Goal: Transaction & Acquisition: Purchase product/service

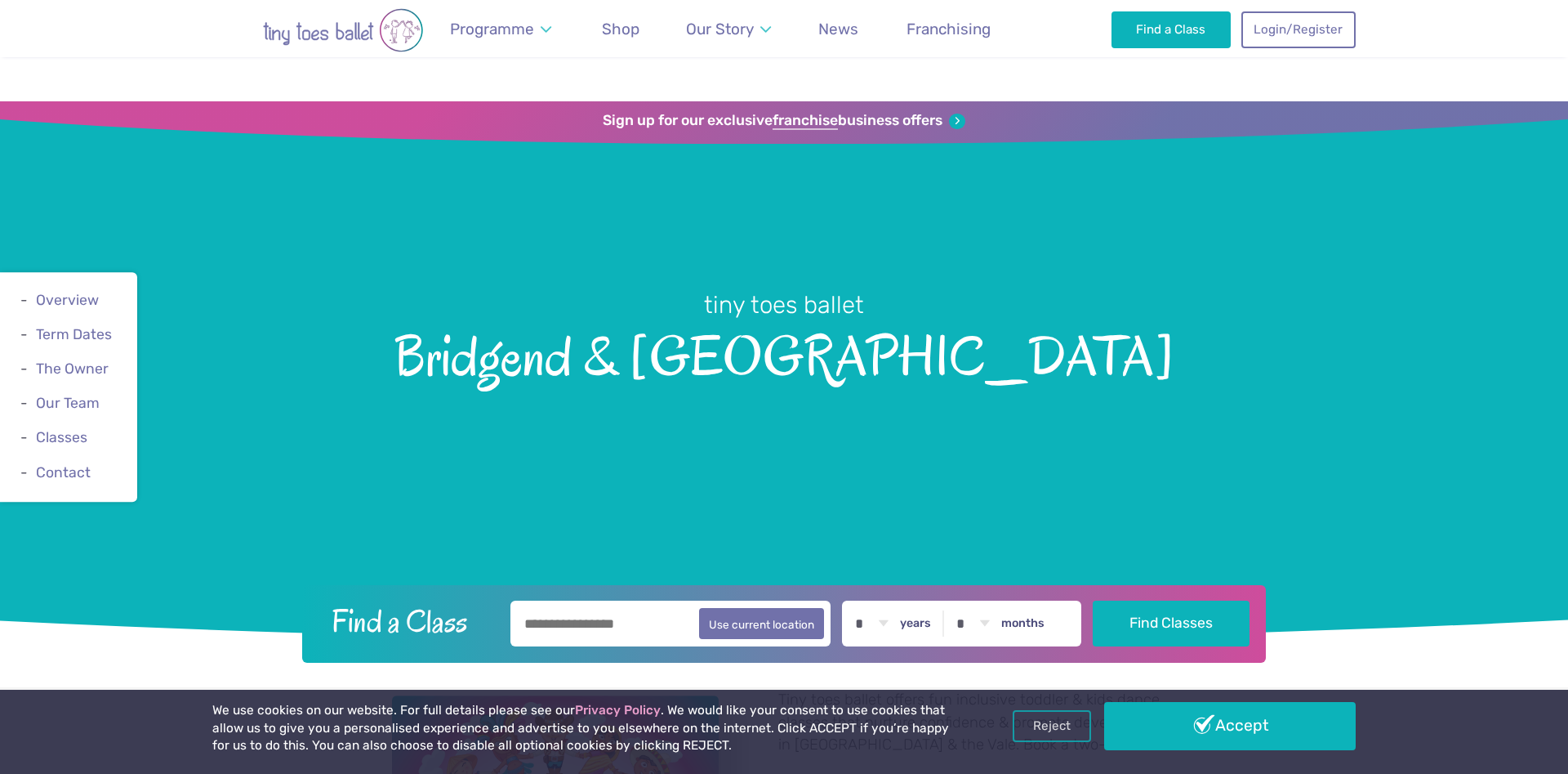
scroll to position [500, 0]
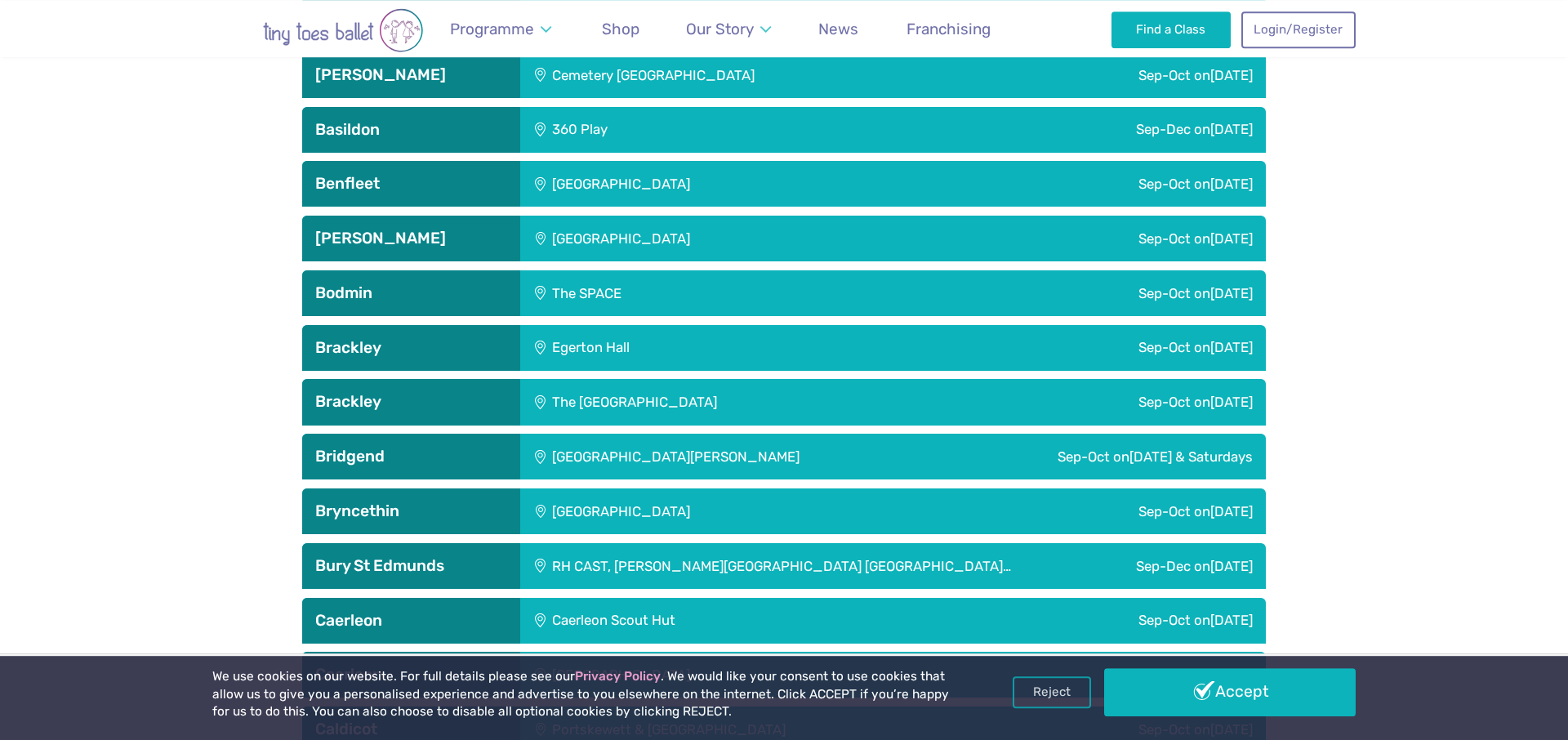
scroll to position [916, 0]
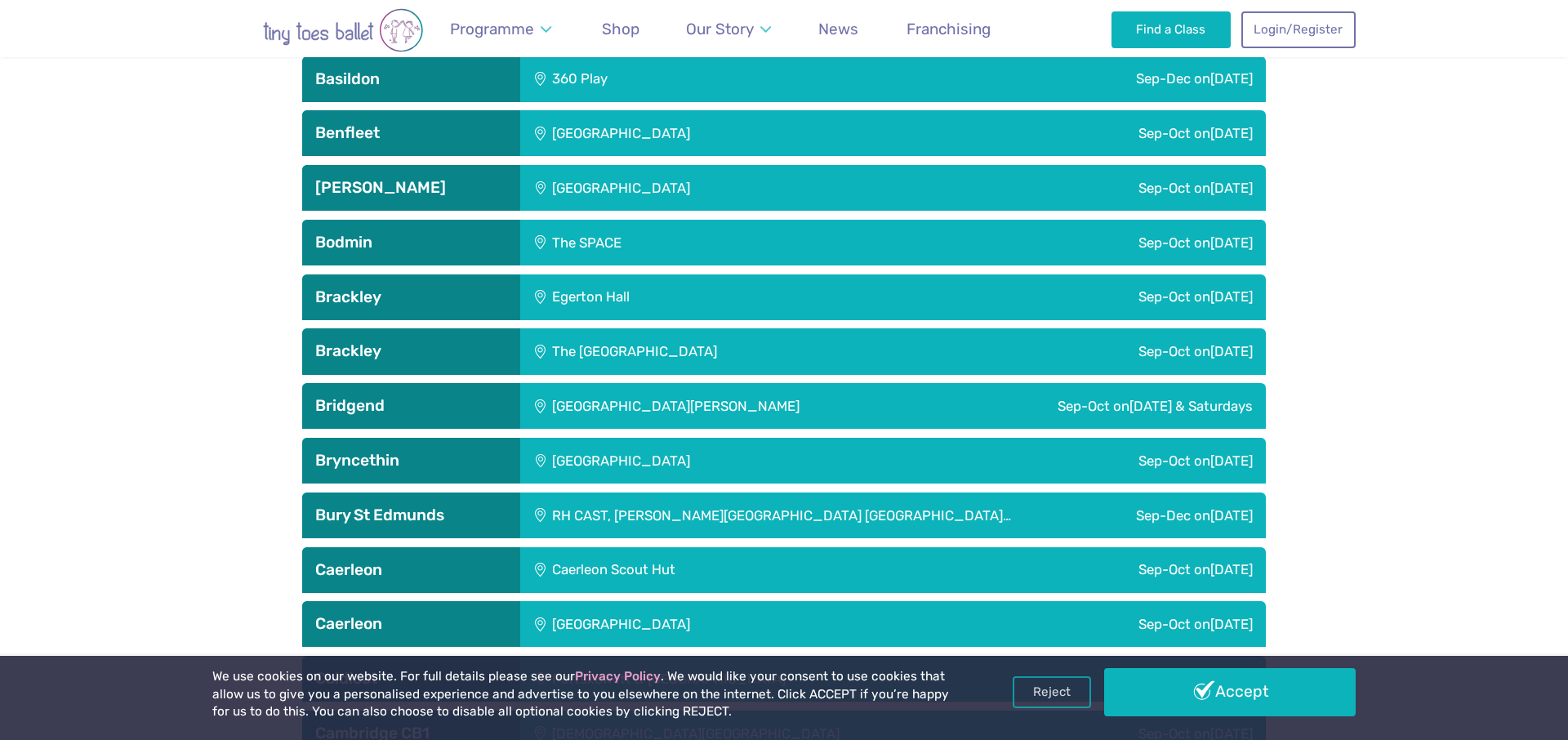
click at [627, 406] on div "St. John Training Centre" at bounding box center [732, 405] width 424 height 46
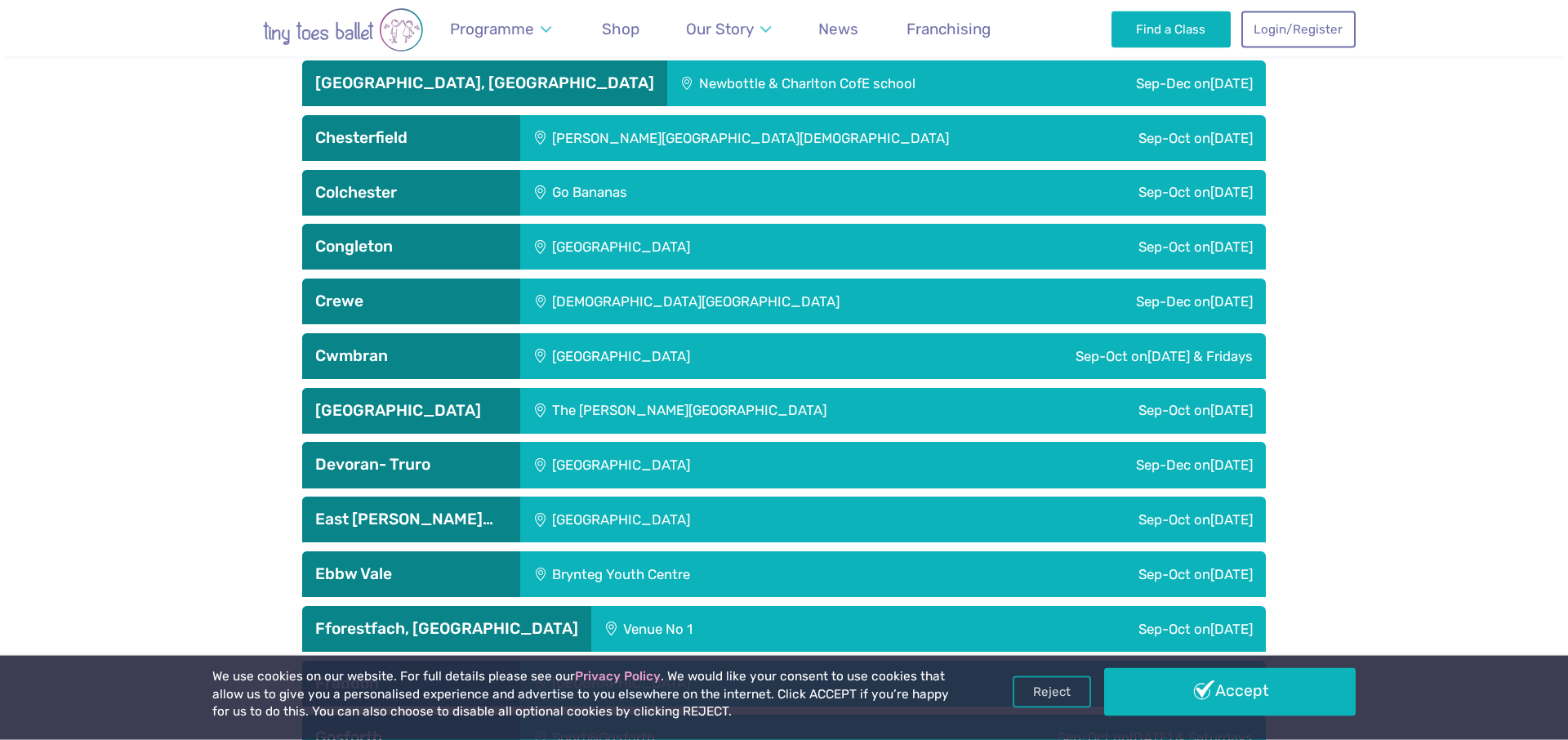
scroll to position [2832, 0]
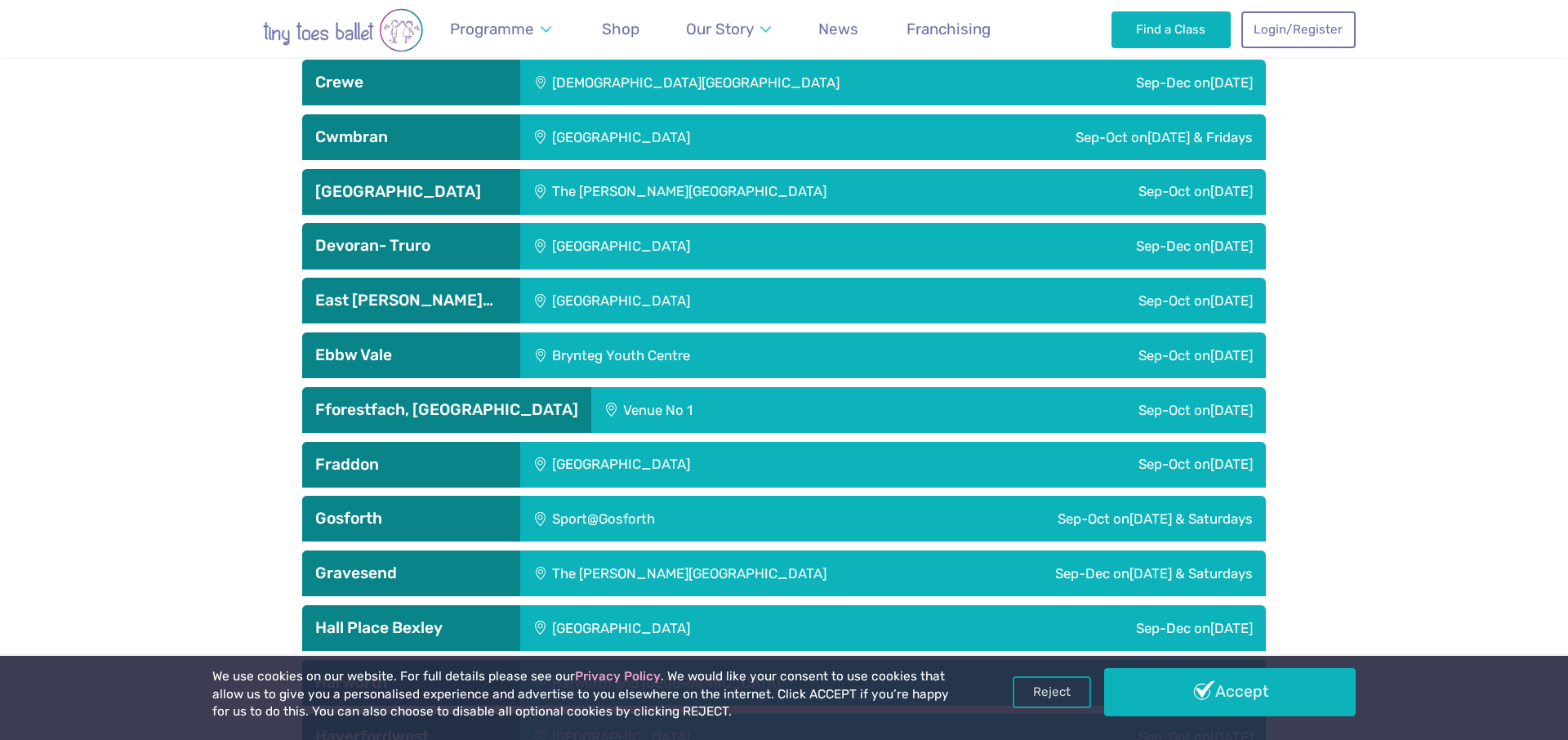
click at [374, 183] on h3 "Dartford" at bounding box center [411, 192] width 192 height 20
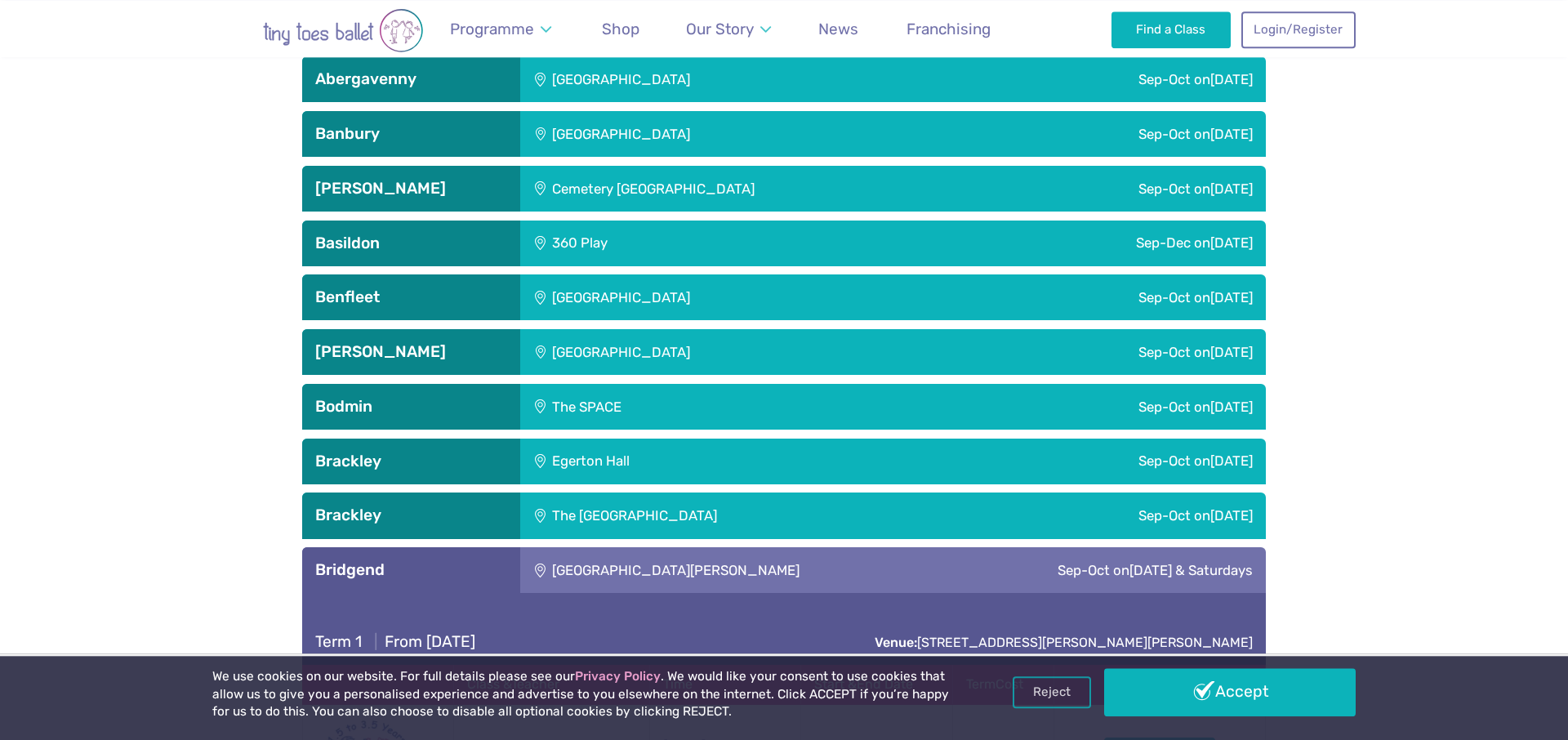
scroll to position [749, 0]
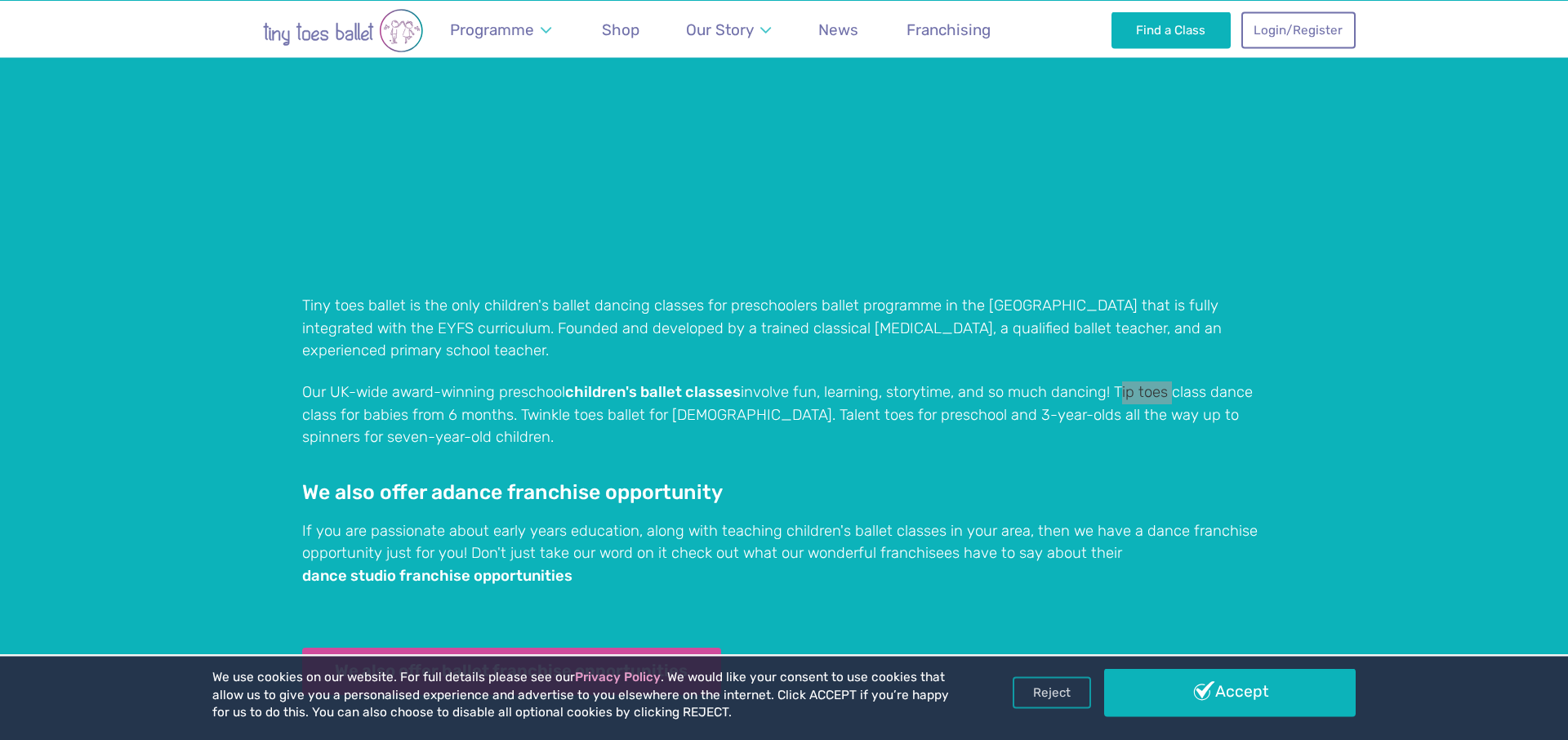
scroll to position [2797, 0]
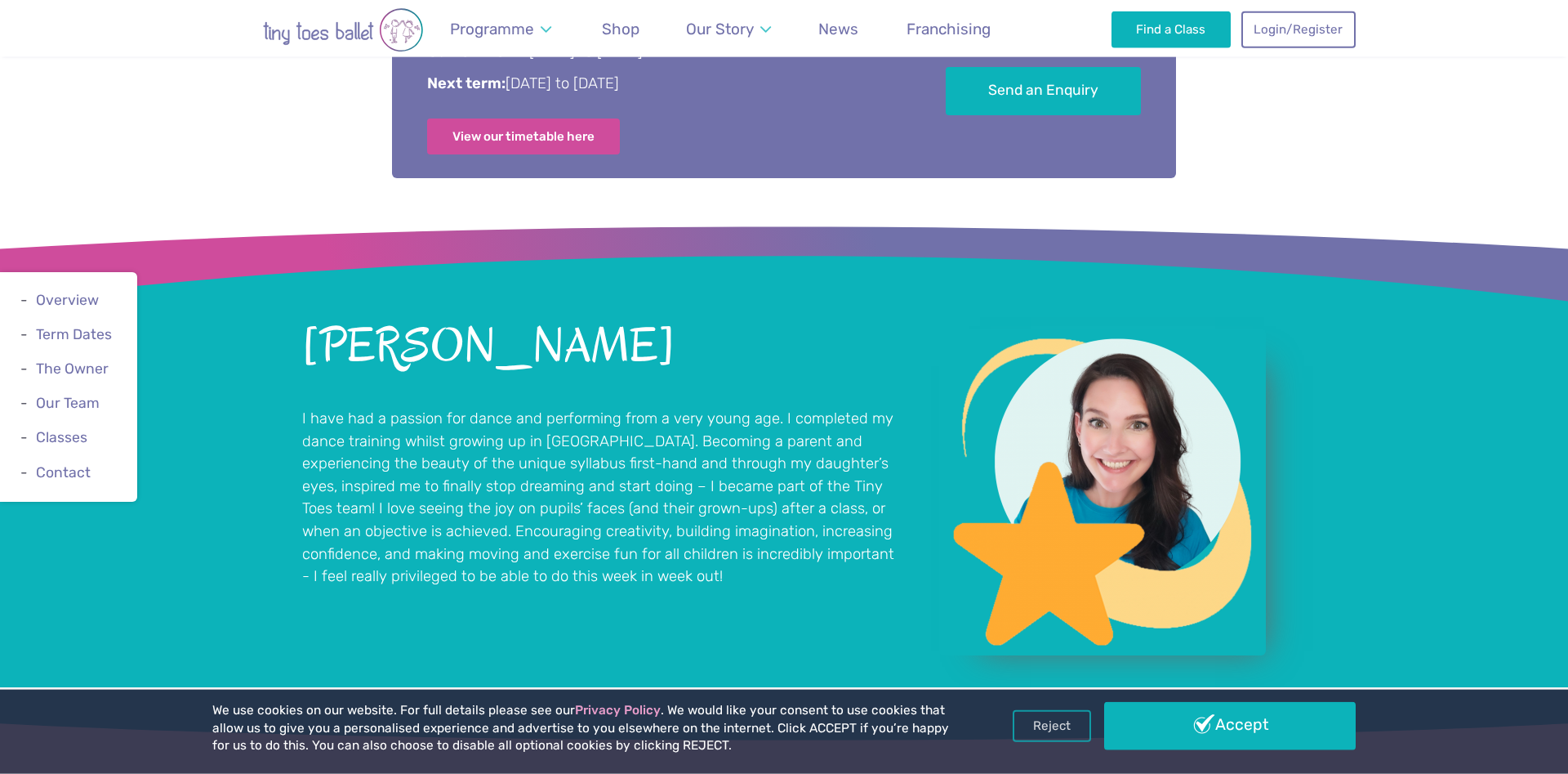
scroll to position [1250, 0]
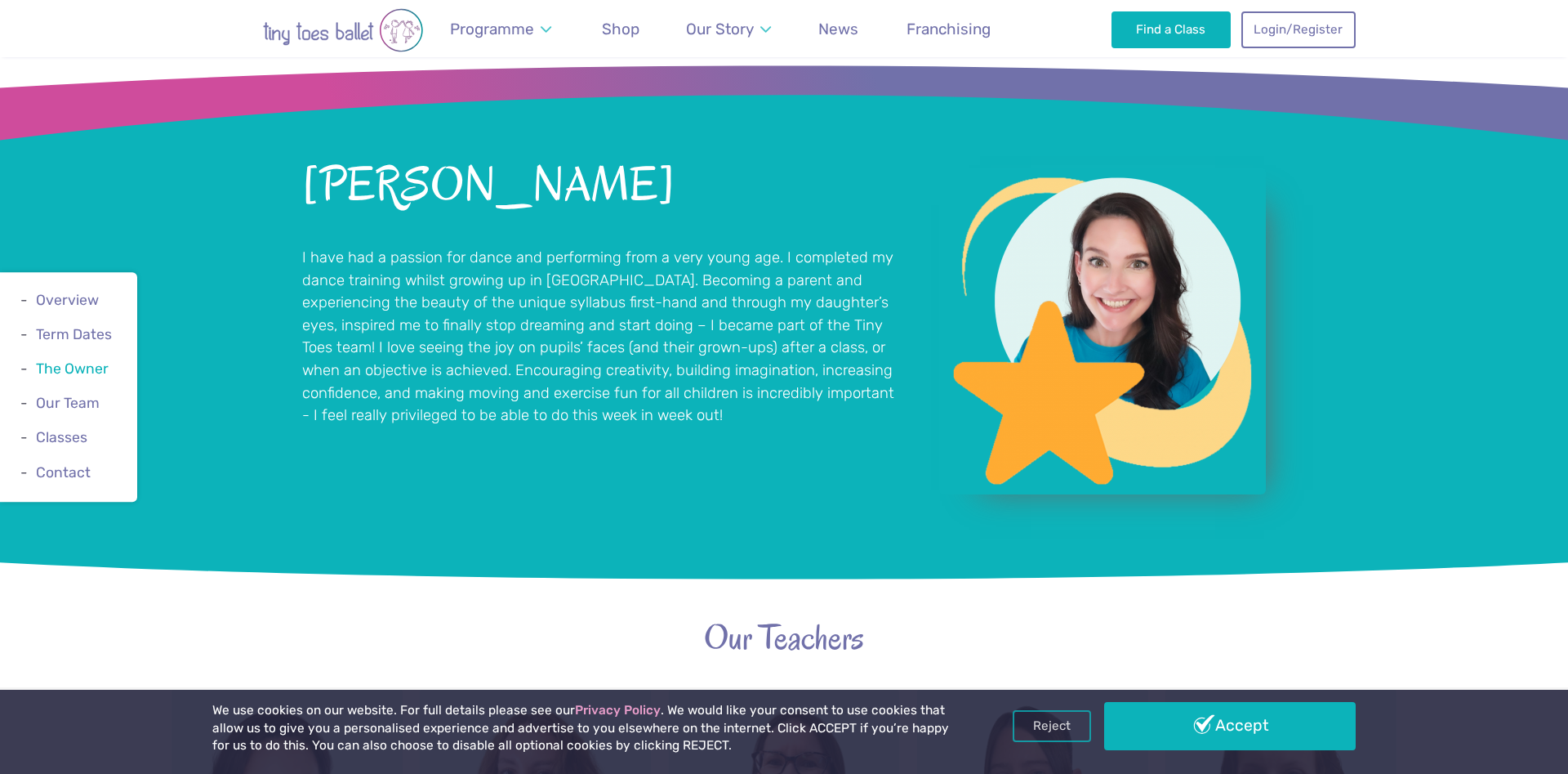
click at [89, 365] on link "The Owner" at bounding box center [72, 368] width 72 height 16
click at [77, 370] on link "The Owner" at bounding box center [72, 368] width 72 height 16
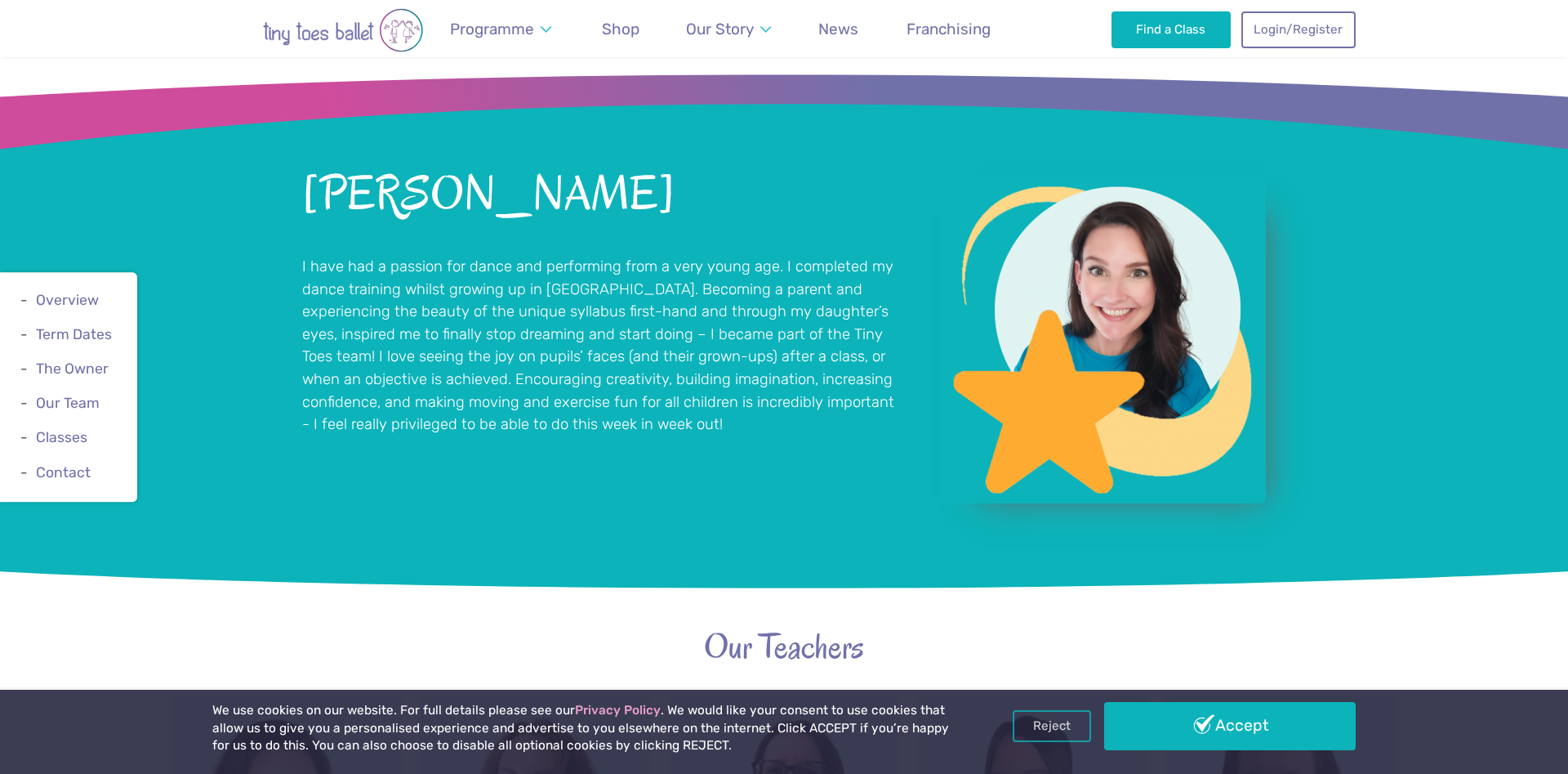
scroll to position [3601, 0]
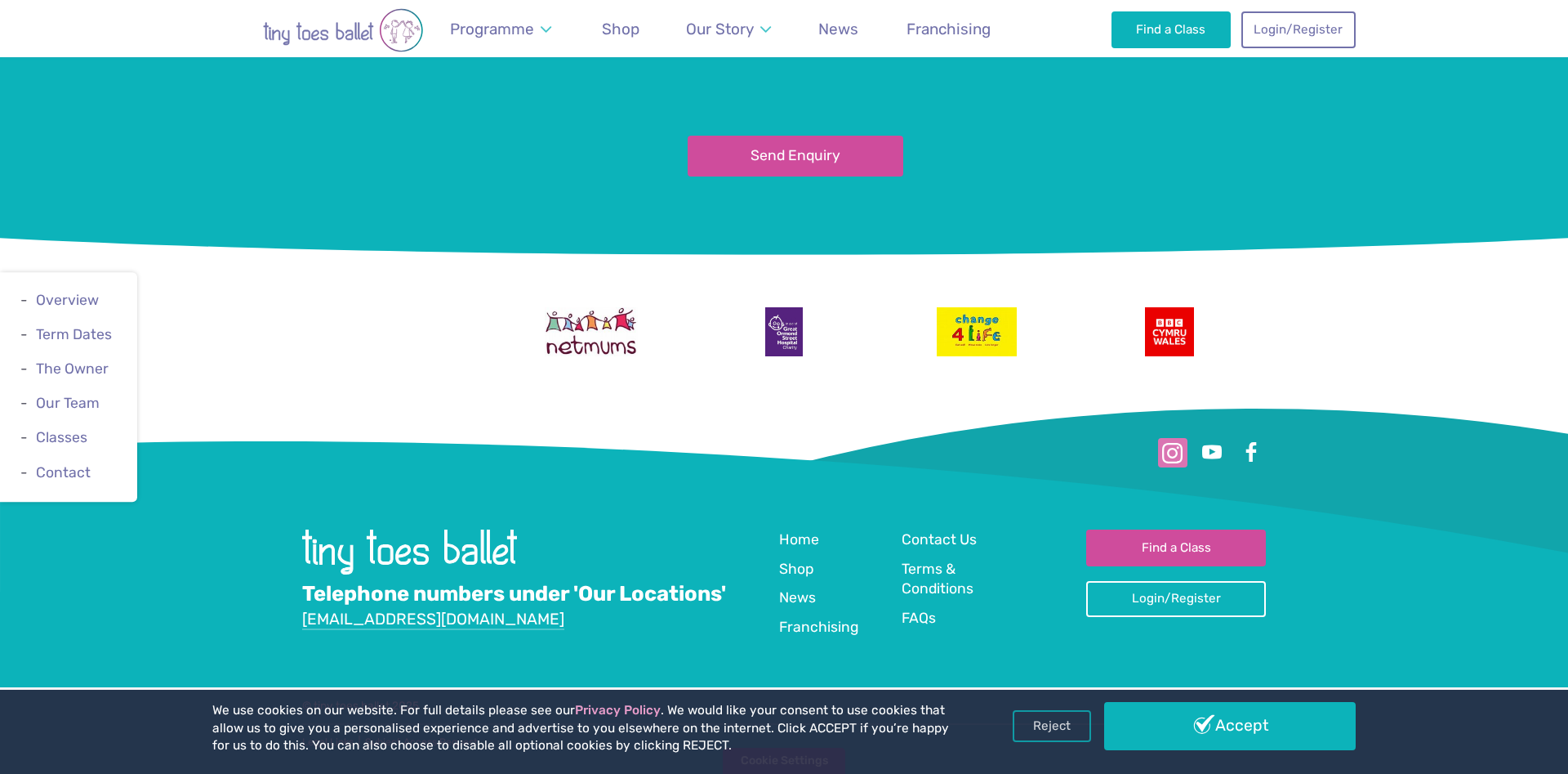
click at [1178, 449] on link at bounding box center [1173, 453] width 29 height 29
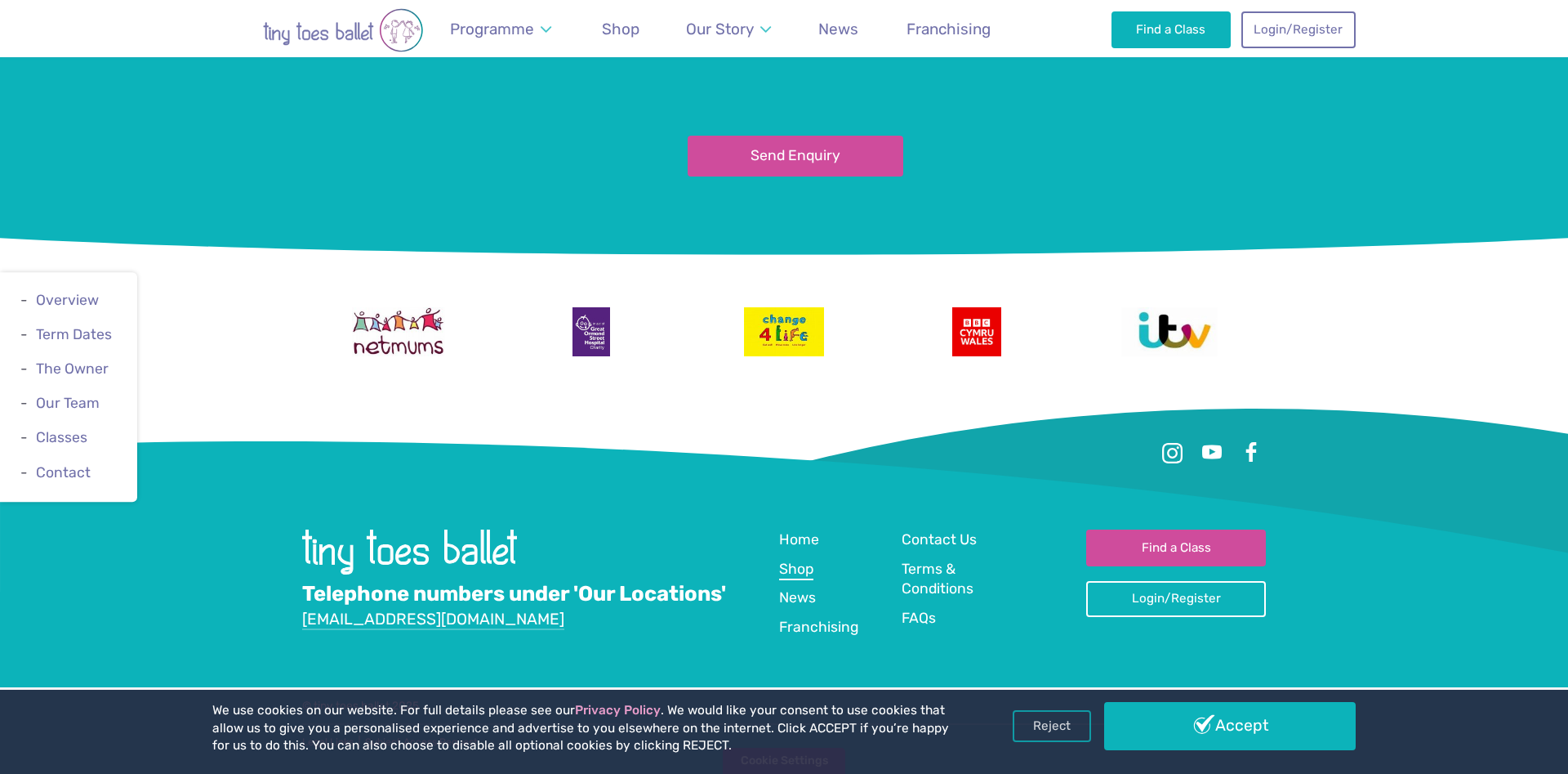
click at [794, 567] on span "Shop" at bounding box center [796, 568] width 34 height 16
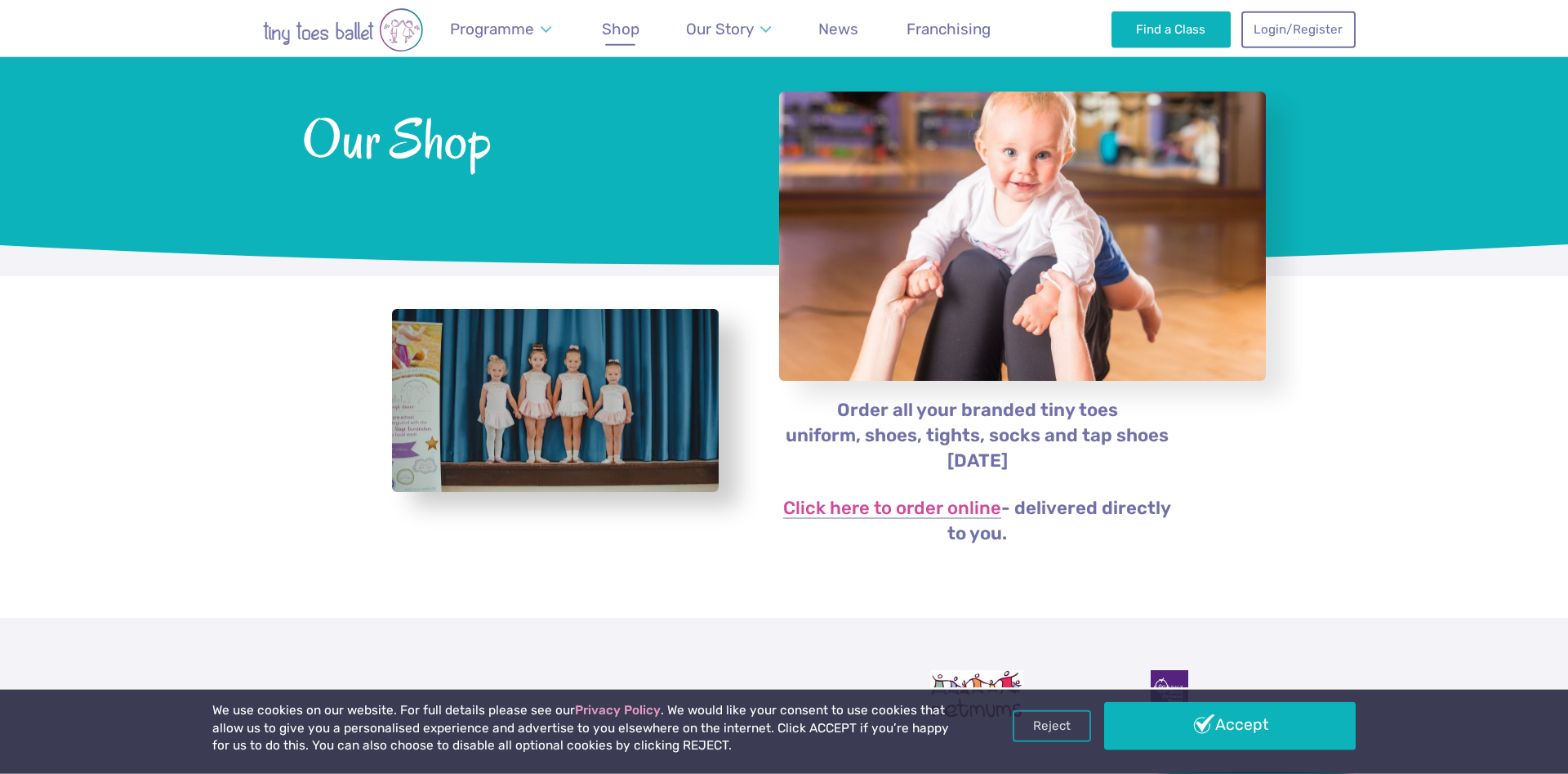
scroll to position [167, 0]
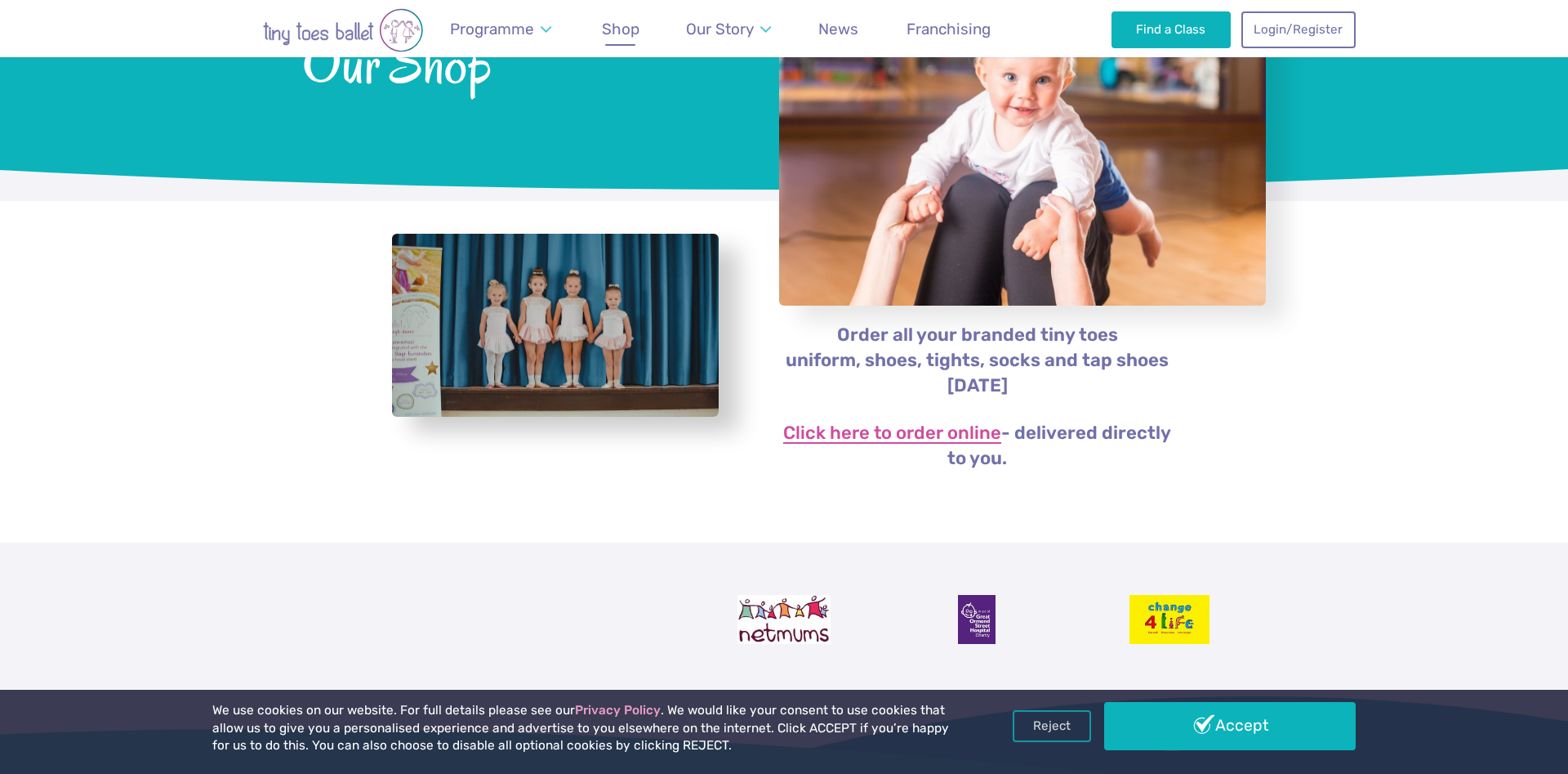
click at [920, 431] on link "Click here to order online" at bounding box center [892, 434] width 218 height 20
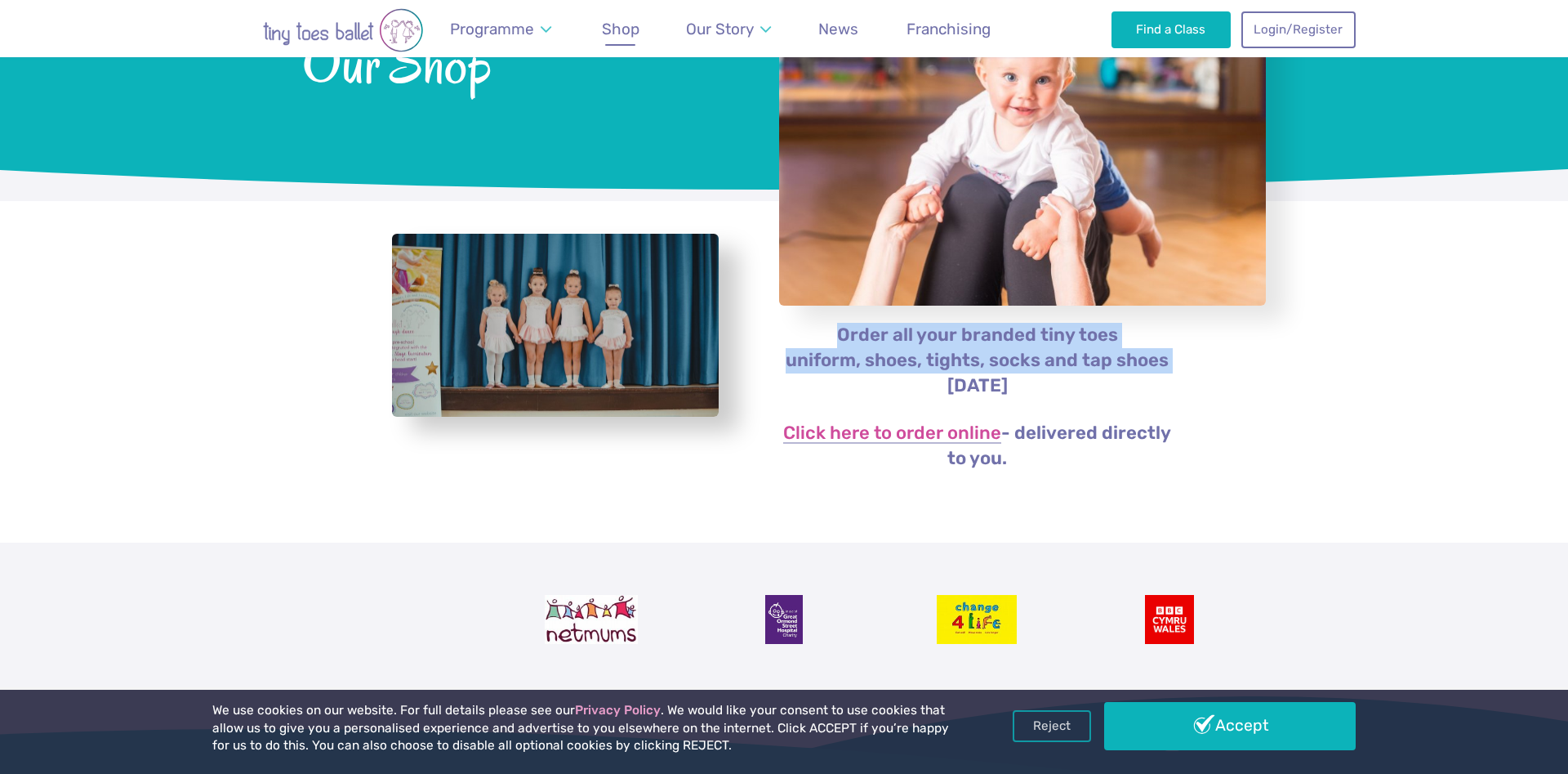
drag, startPoint x: 840, startPoint y: 328, endPoint x: 1175, endPoint y: 360, distance: 336.5
click at [1175, 360] on p "Order all your branded tiny toes uniform, shoes, tights, socks and tap shoes [D…" at bounding box center [977, 361] width 398 height 76
copy p "Order all your branded tiny toes uniform, shoes, tights, socks and tap shoes"
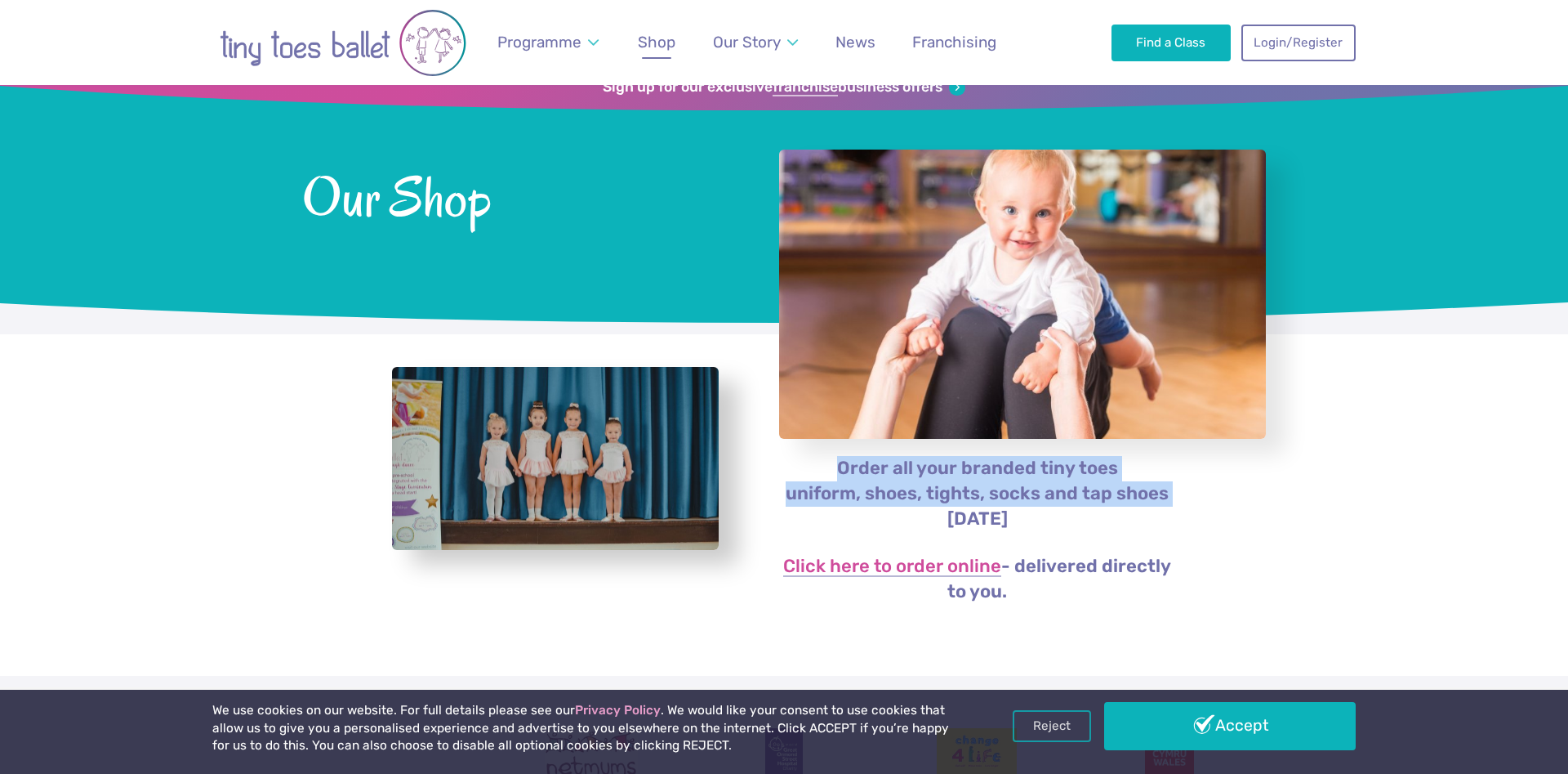
scroll to position [0, 0]
